Goal: Task Accomplishment & Management: Manage account settings

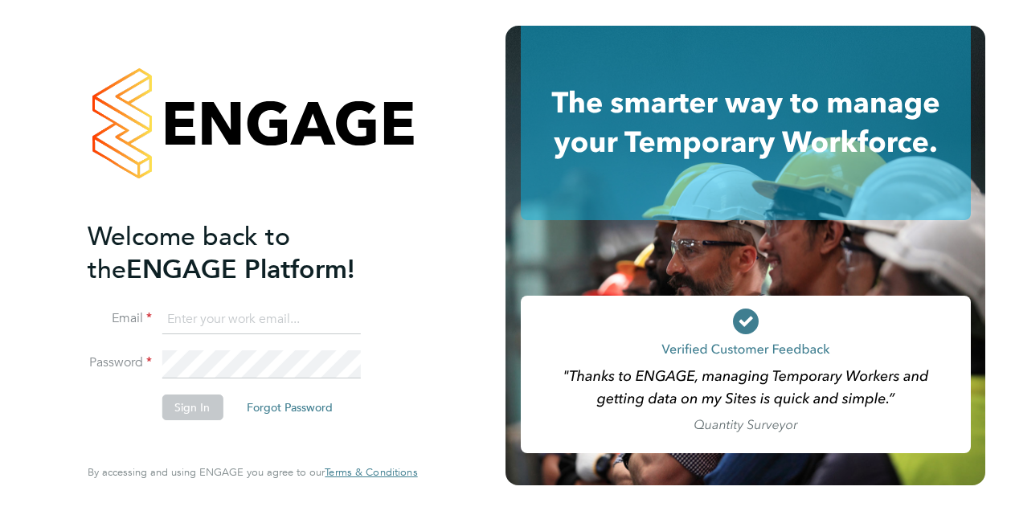
type input "iulian.ardeleanu@vistry.co.uk"
click at [178, 403] on button "Sign In" at bounding box center [192, 408] width 61 height 26
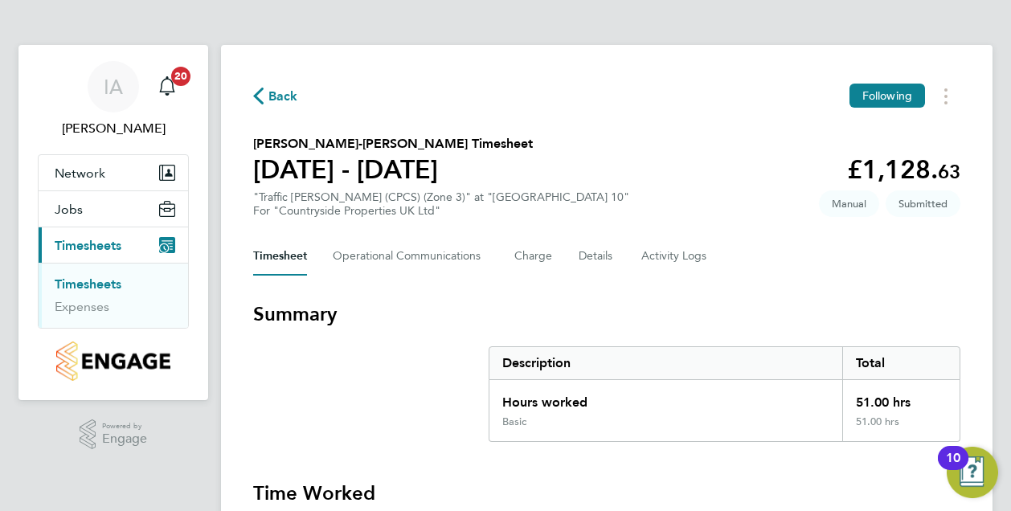
click at [108, 285] on link "Timesheets" at bounding box center [88, 283] width 67 height 15
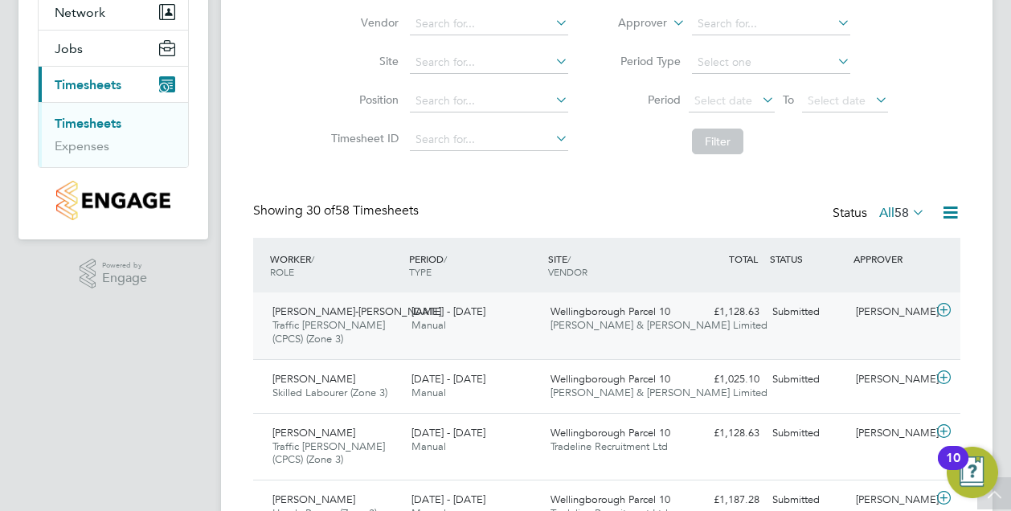
click at [351, 317] on span "Petre-Marius Cretu" at bounding box center [356, 312] width 169 height 14
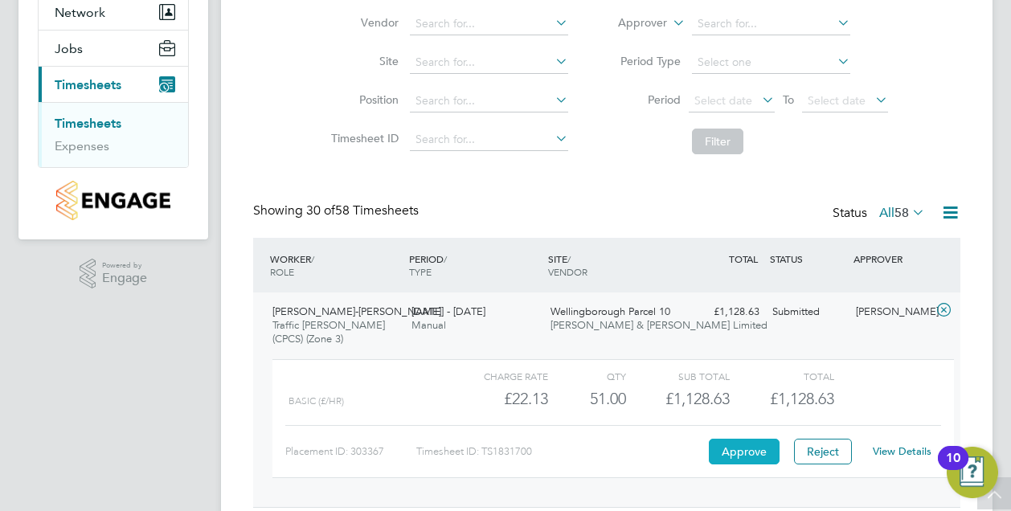
click at [739, 449] on button "Approve" at bounding box center [744, 452] width 71 height 26
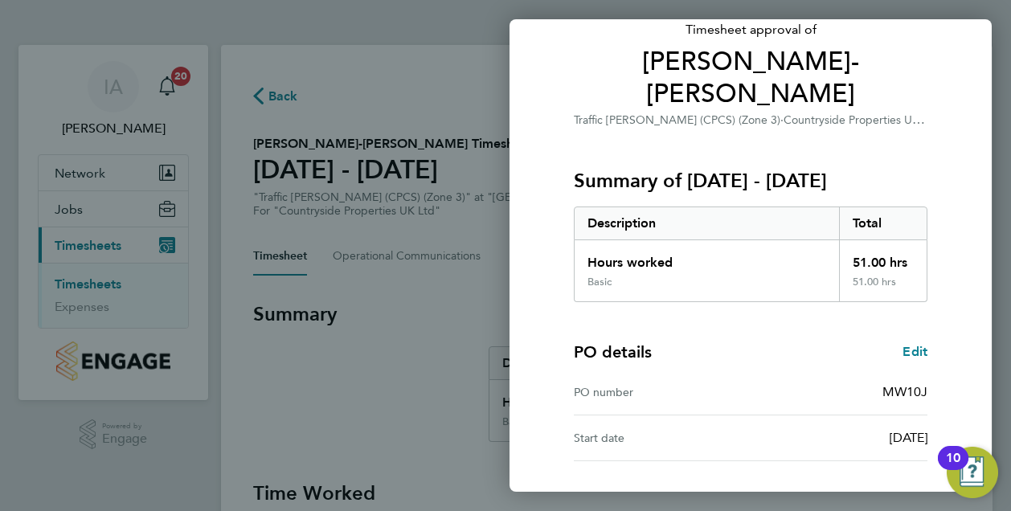
scroll to position [211, 0]
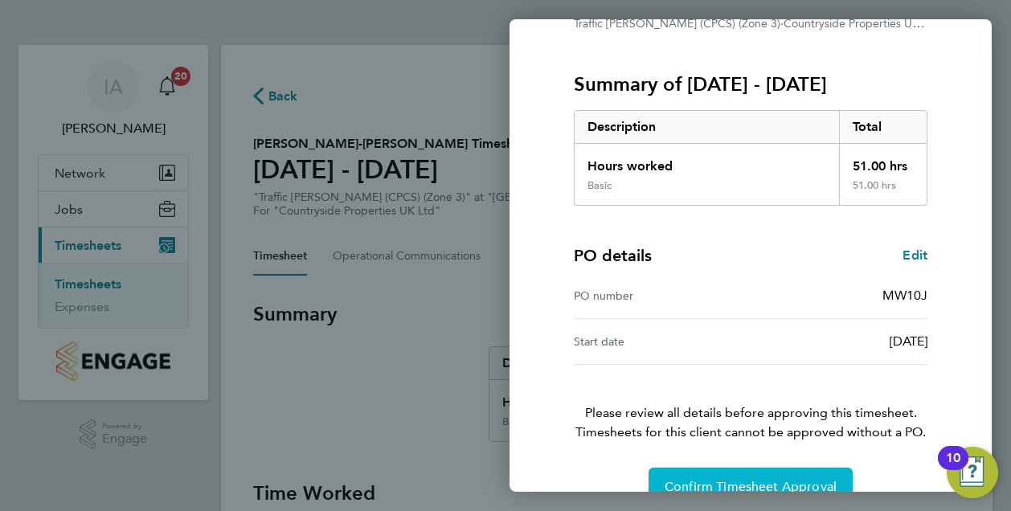
click at [707, 479] on span "Confirm Timesheet Approval" at bounding box center [751, 487] width 172 height 16
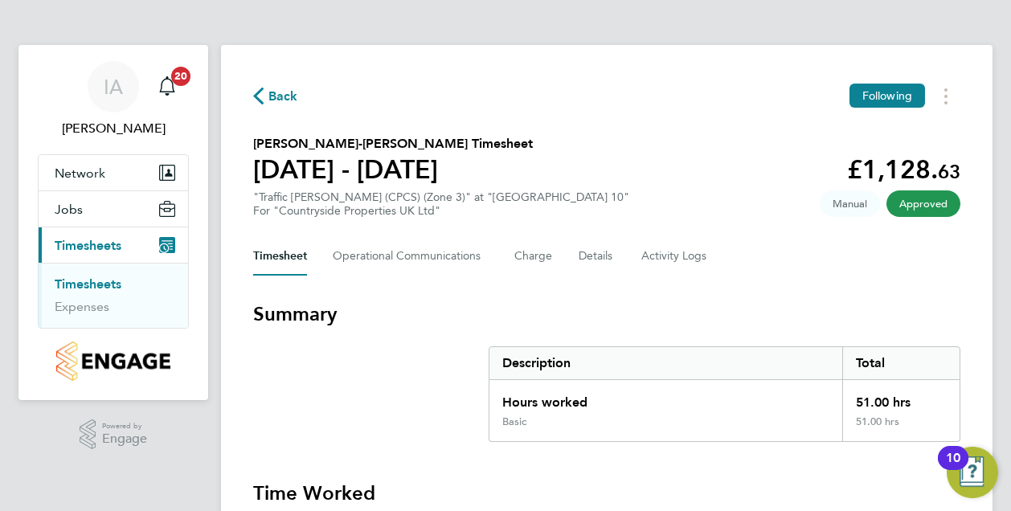
click at [98, 282] on link "Timesheets" at bounding box center [88, 283] width 67 height 15
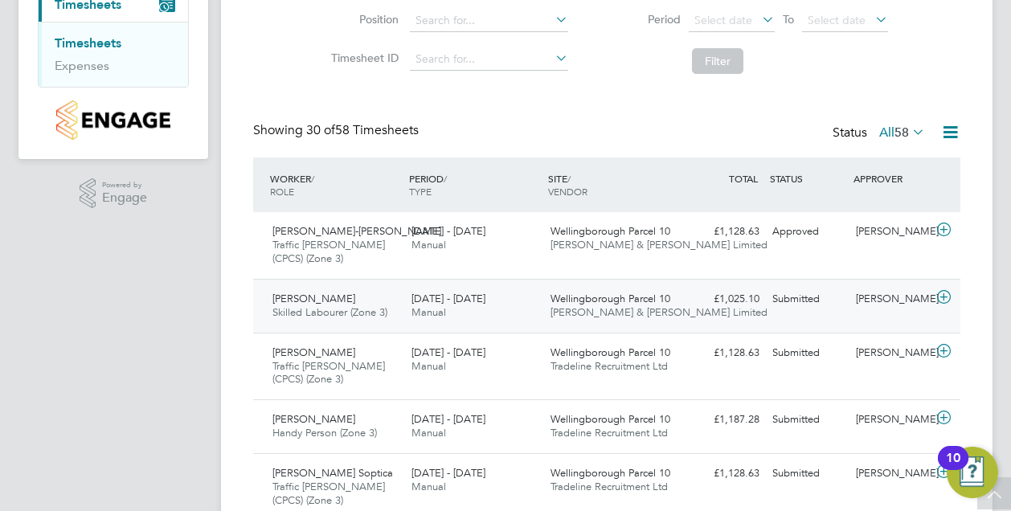
click at [377, 306] on span "Skilled Labourer (Zone 3)" at bounding box center [329, 312] width 115 height 14
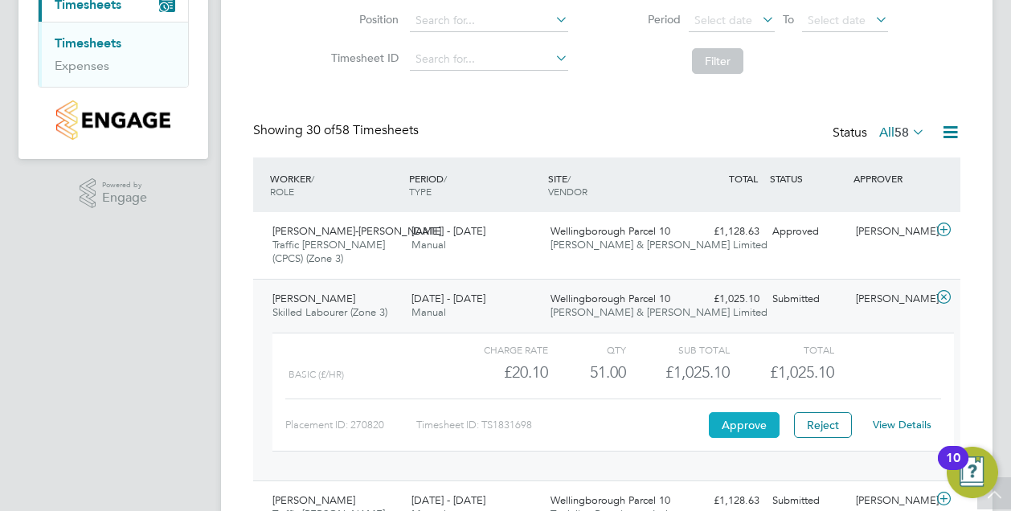
click at [757, 416] on button "Approve" at bounding box center [744, 425] width 71 height 26
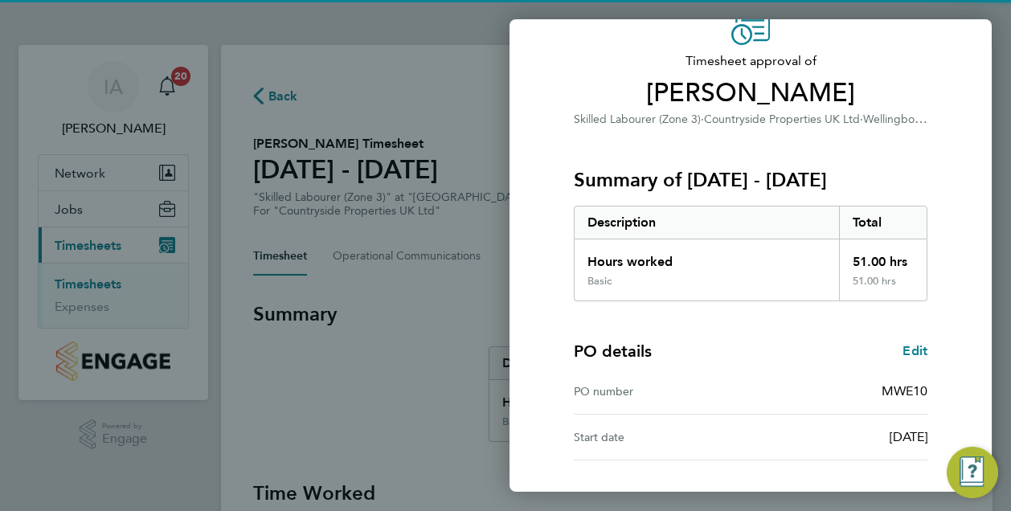
scroll to position [211, 0]
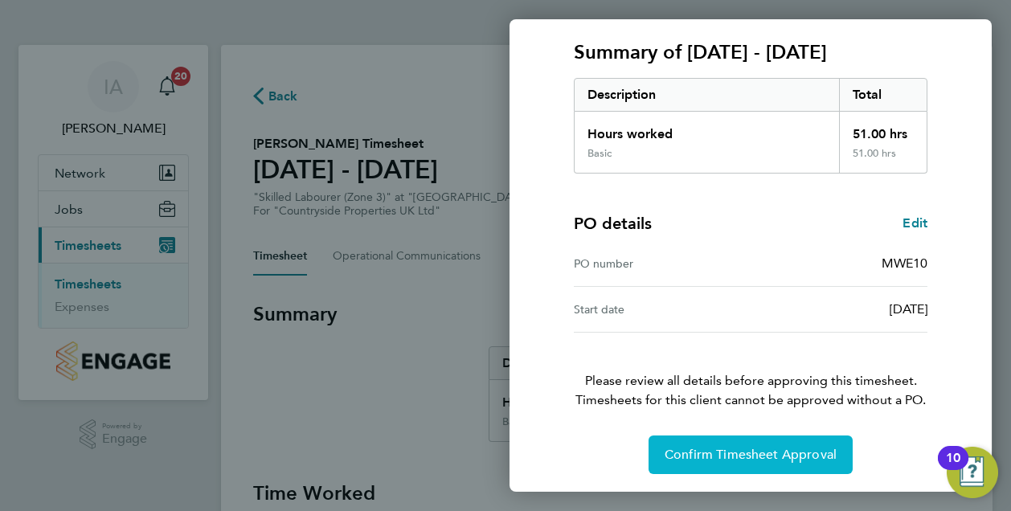
click at [720, 447] on span "Confirm Timesheet Approval" at bounding box center [751, 455] width 172 height 16
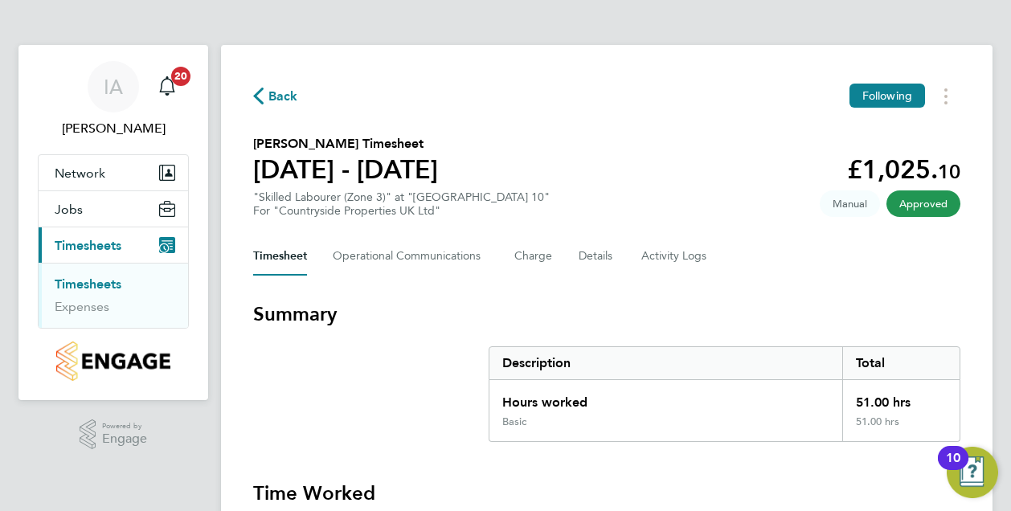
click at [103, 284] on link "Timesheets" at bounding box center [88, 283] width 67 height 15
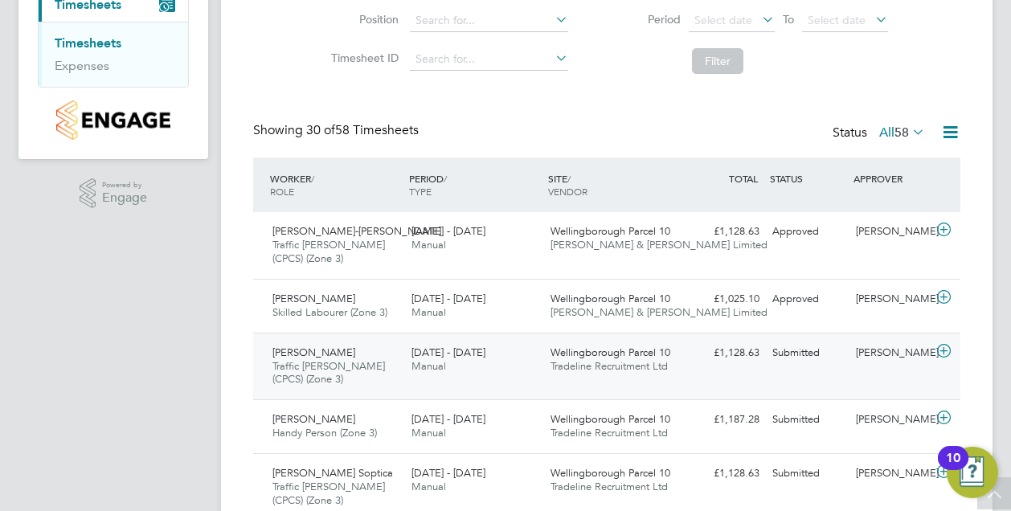
click at [387, 353] on div "Benjamin Toader Traffic Marshall (CPCS) (Zone 3) 22 - 28 Sep 2025" at bounding box center [335, 367] width 139 height 54
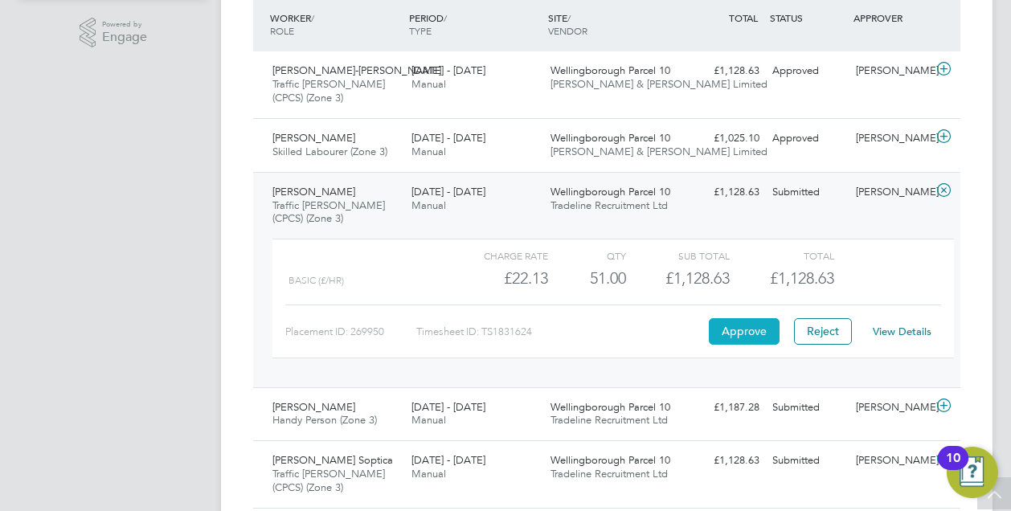
click at [741, 327] on button "Approve" at bounding box center [744, 331] width 71 height 26
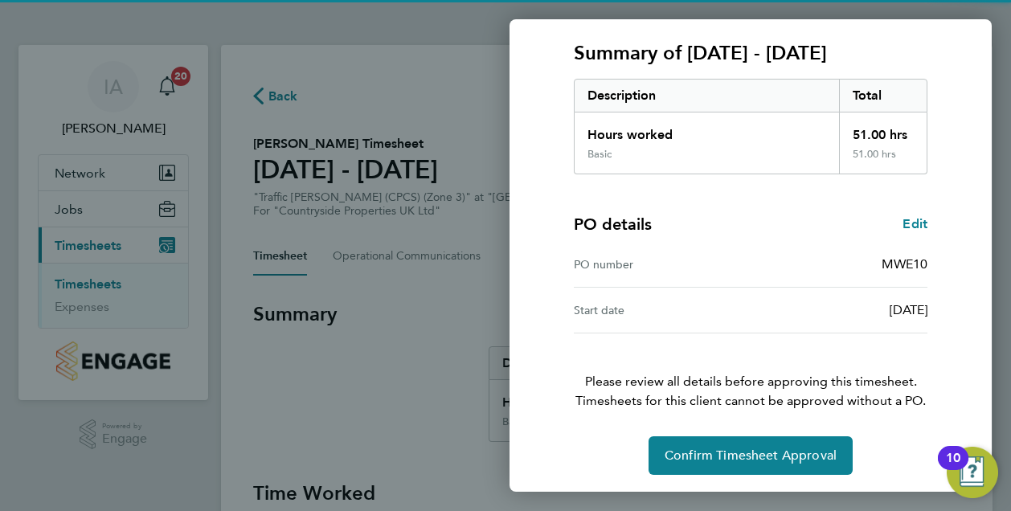
scroll to position [211, 0]
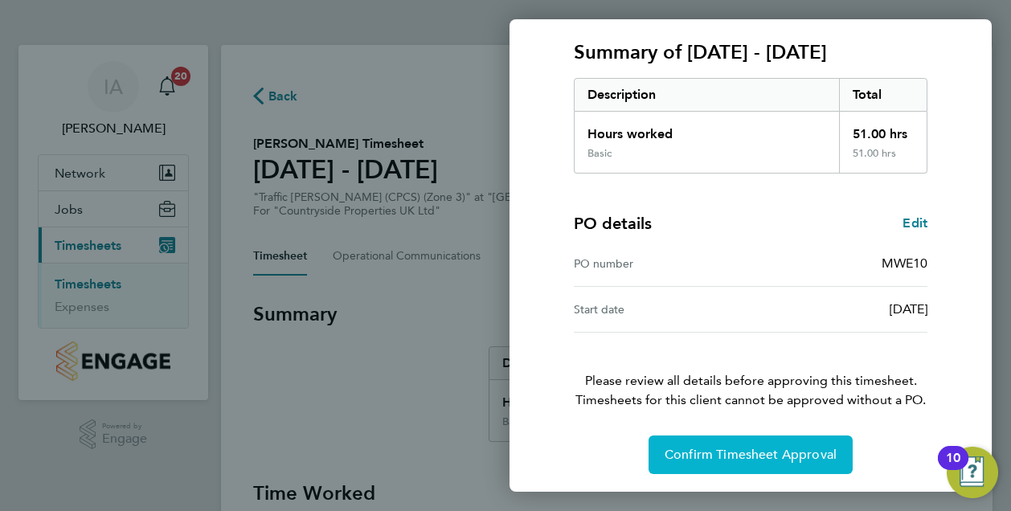
click at [757, 447] on span "Confirm Timesheet Approval" at bounding box center [751, 455] width 172 height 16
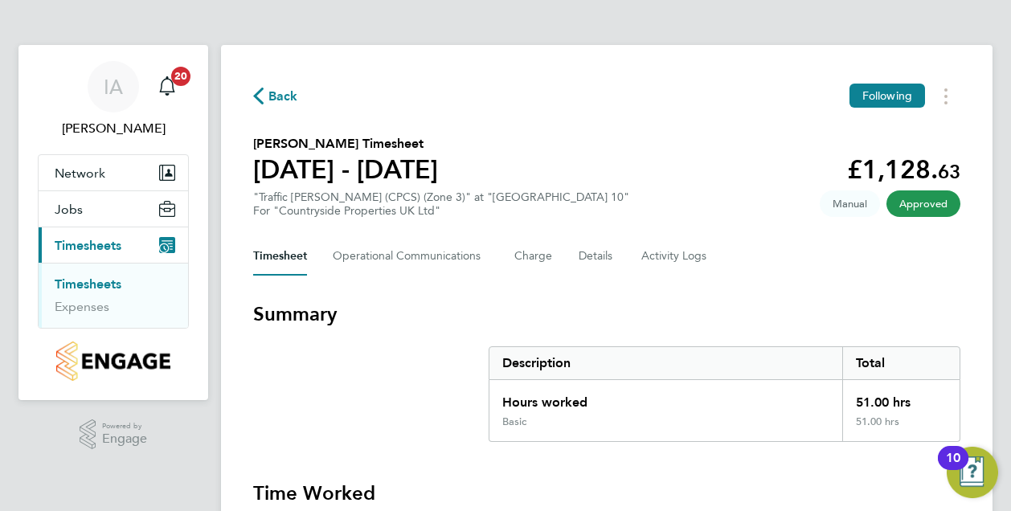
click at [113, 284] on link "Timesheets" at bounding box center [88, 283] width 67 height 15
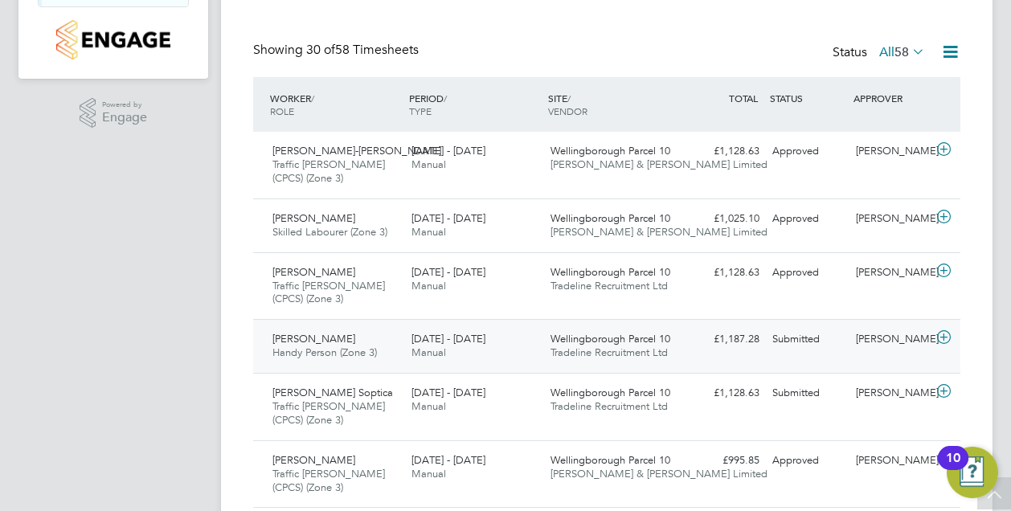
click at [570, 342] on span "Wellingborough Parcel 10" at bounding box center [611, 339] width 120 height 14
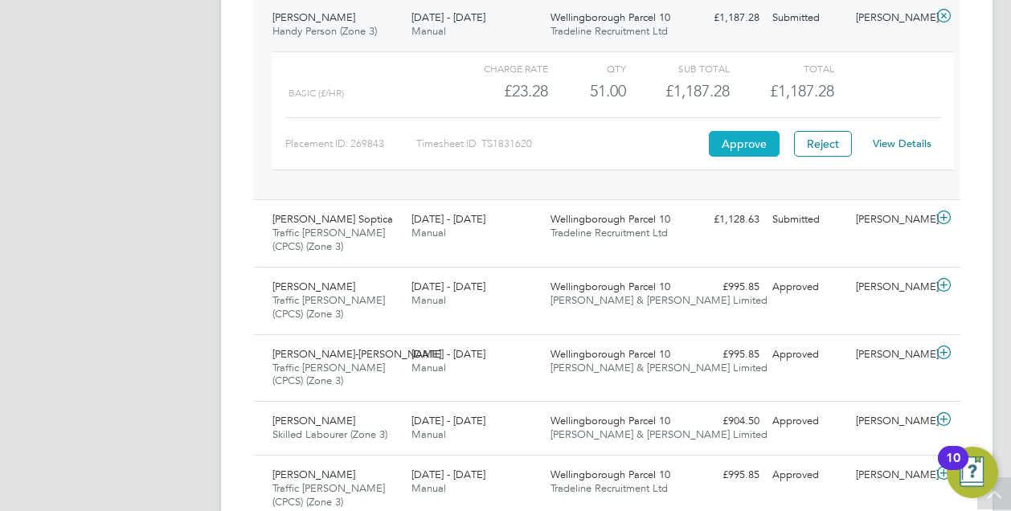
click at [742, 146] on button "Approve" at bounding box center [744, 144] width 71 height 26
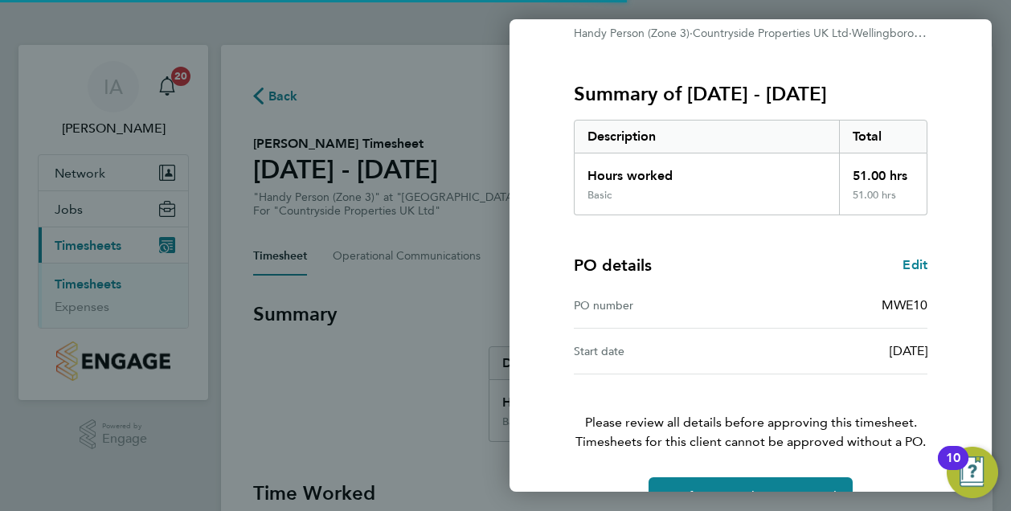
scroll to position [211, 0]
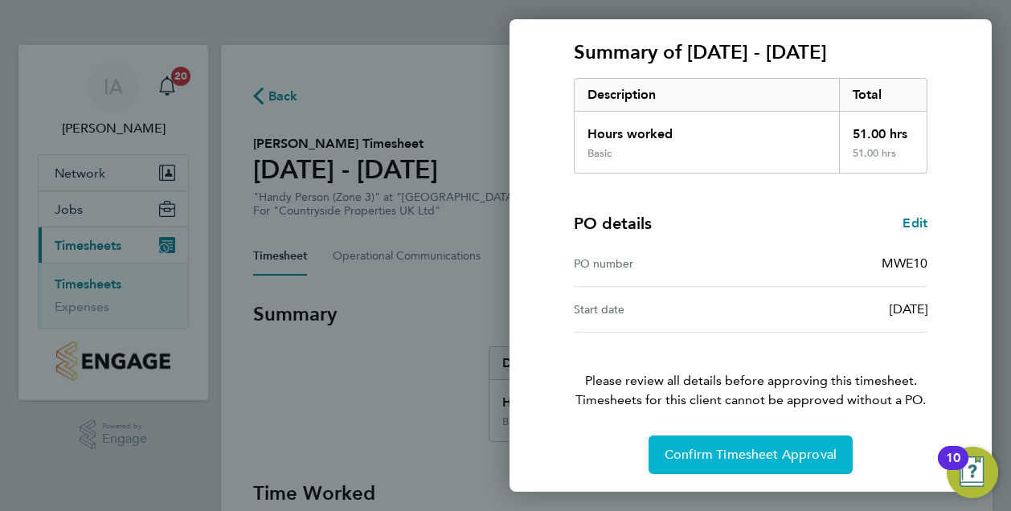
click at [739, 449] on span "Confirm Timesheet Approval" at bounding box center [751, 455] width 172 height 16
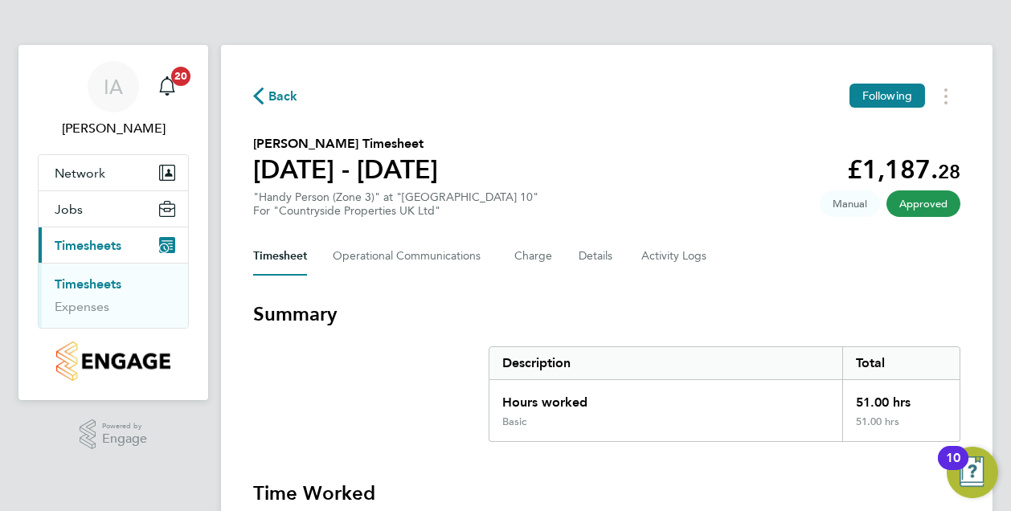
click at [121, 277] on link "Timesheets" at bounding box center [88, 283] width 67 height 15
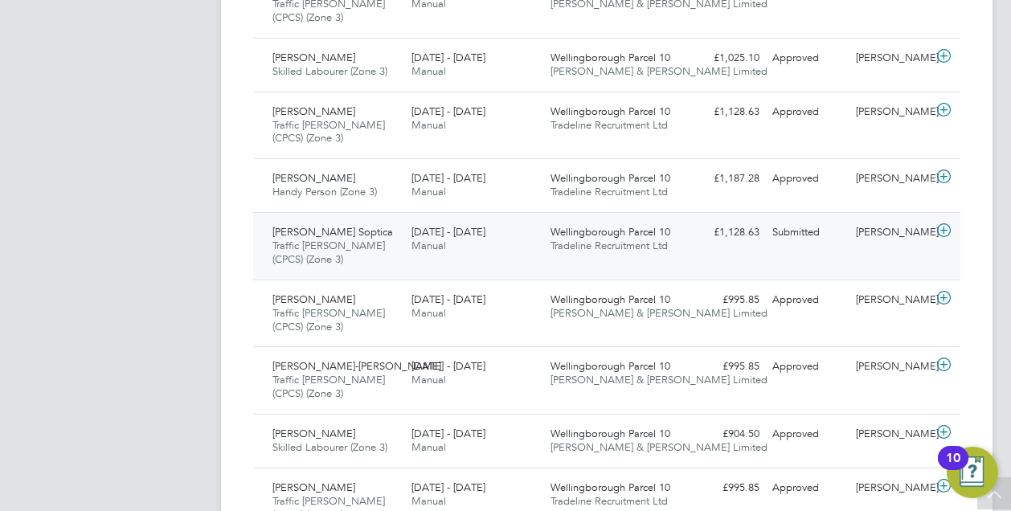
click at [366, 242] on span "Traffic [PERSON_NAME] (CPCS) (Zone 3)" at bounding box center [328, 252] width 113 height 27
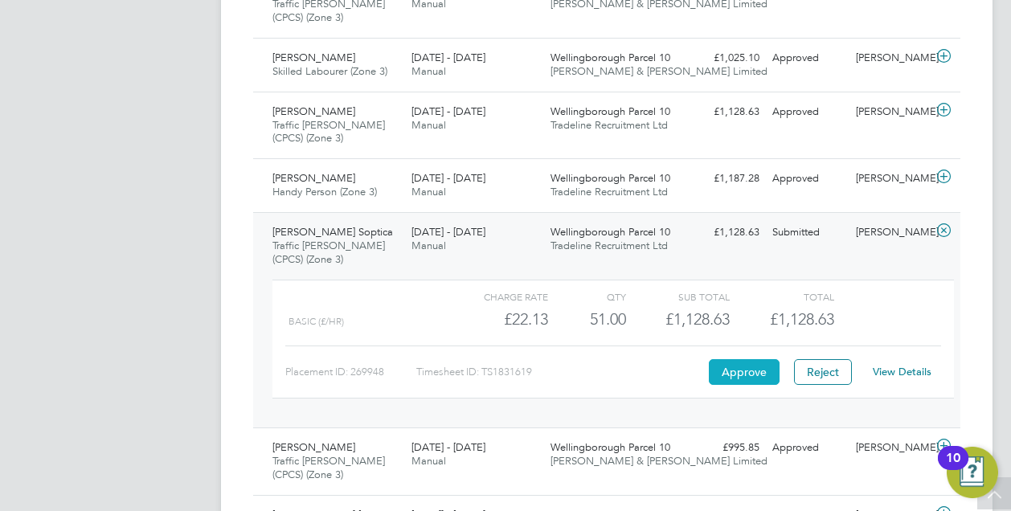
click at [738, 366] on button "Approve" at bounding box center [744, 372] width 71 height 26
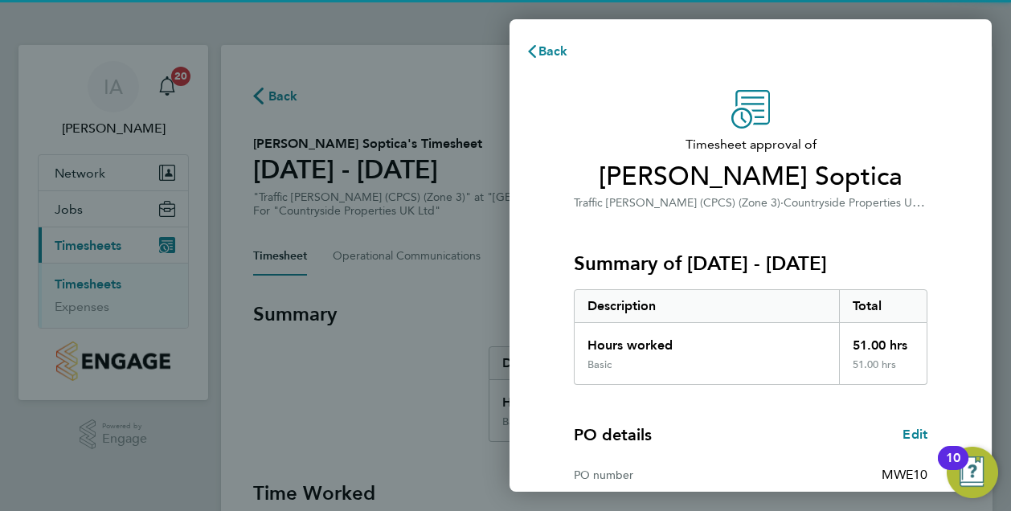
scroll to position [211, 0]
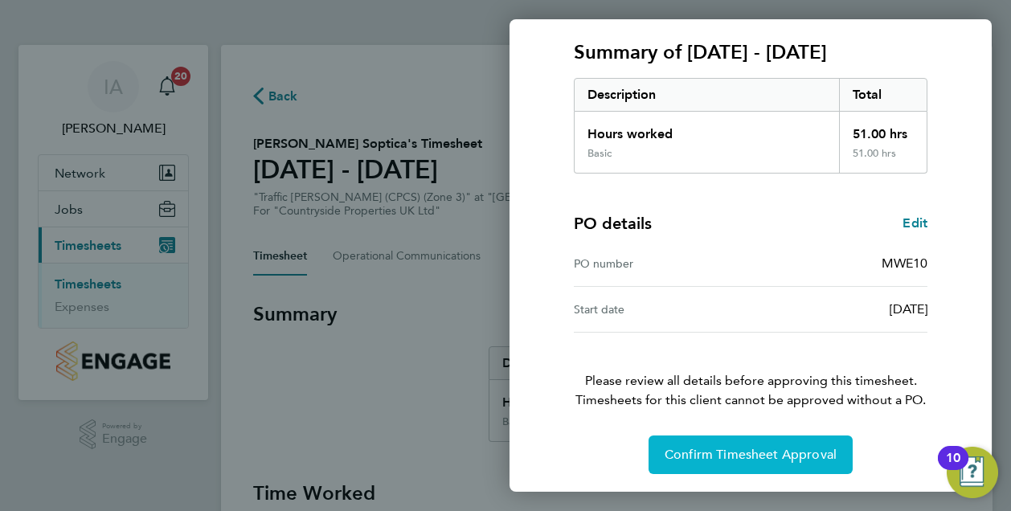
click at [742, 444] on button "Confirm Timesheet Approval" at bounding box center [751, 455] width 204 height 39
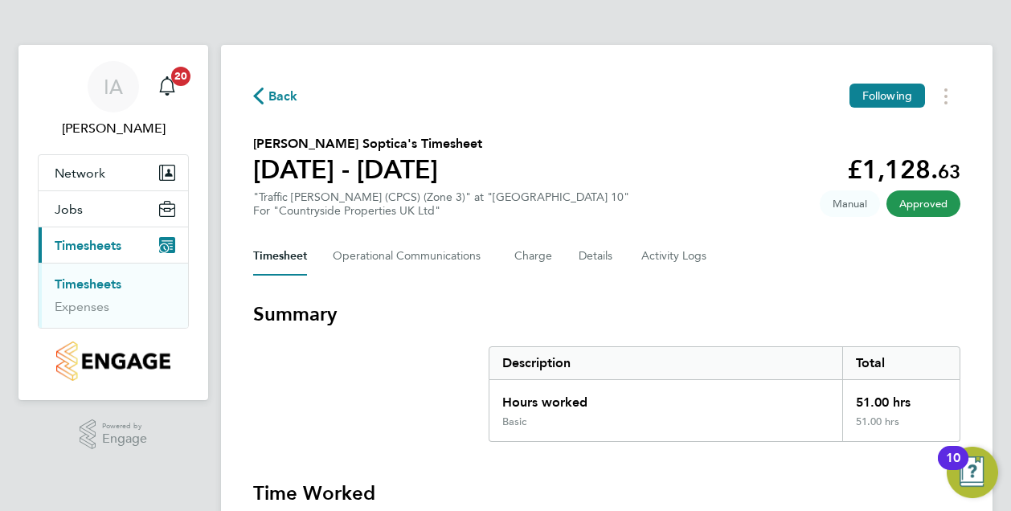
click at [93, 284] on link "Timesheets" at bounding box center [88, 283] width 67 height 15
